Goal: Task Accomplishment & Management: Manage account settings

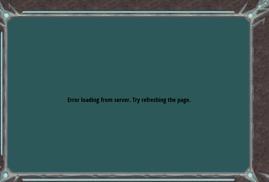
click at [9, 1] on div "Goals Error loading from server. Try refreshing the page. You'll need to join a…" at bounding box center [134, 91] width 269 height 182
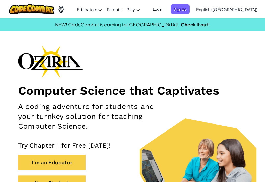
click at [165, 6] on span "Login" at bounding box center [158, 9] width 16 height 10
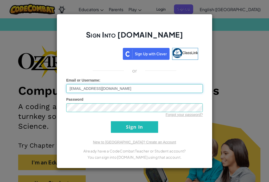
type input "[EMAIL_ADDRESS][DOMAIN_NAME]"
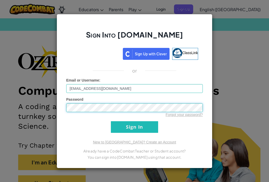
click at [111, 121] on input "Sign In" at bounding box center [134, 127] width 47 height 12
